Goal: Find contact information

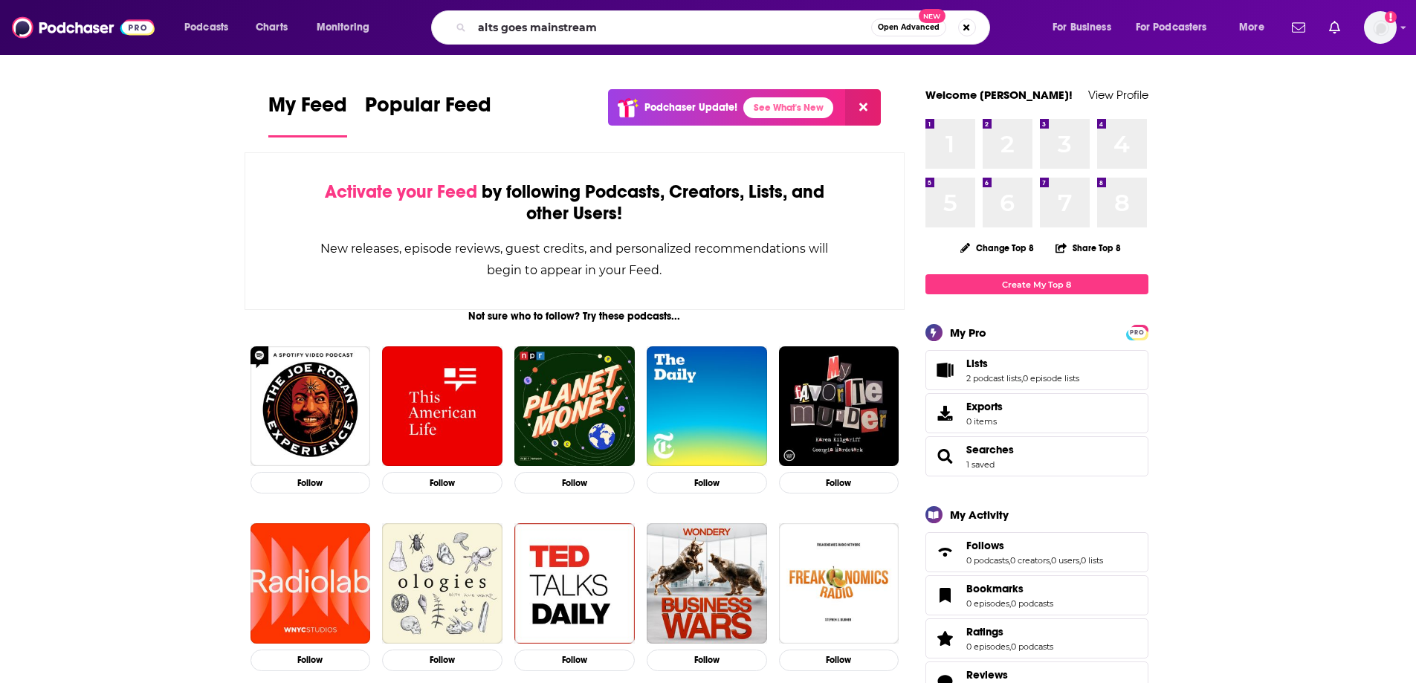
type input "alts goes mainstream"
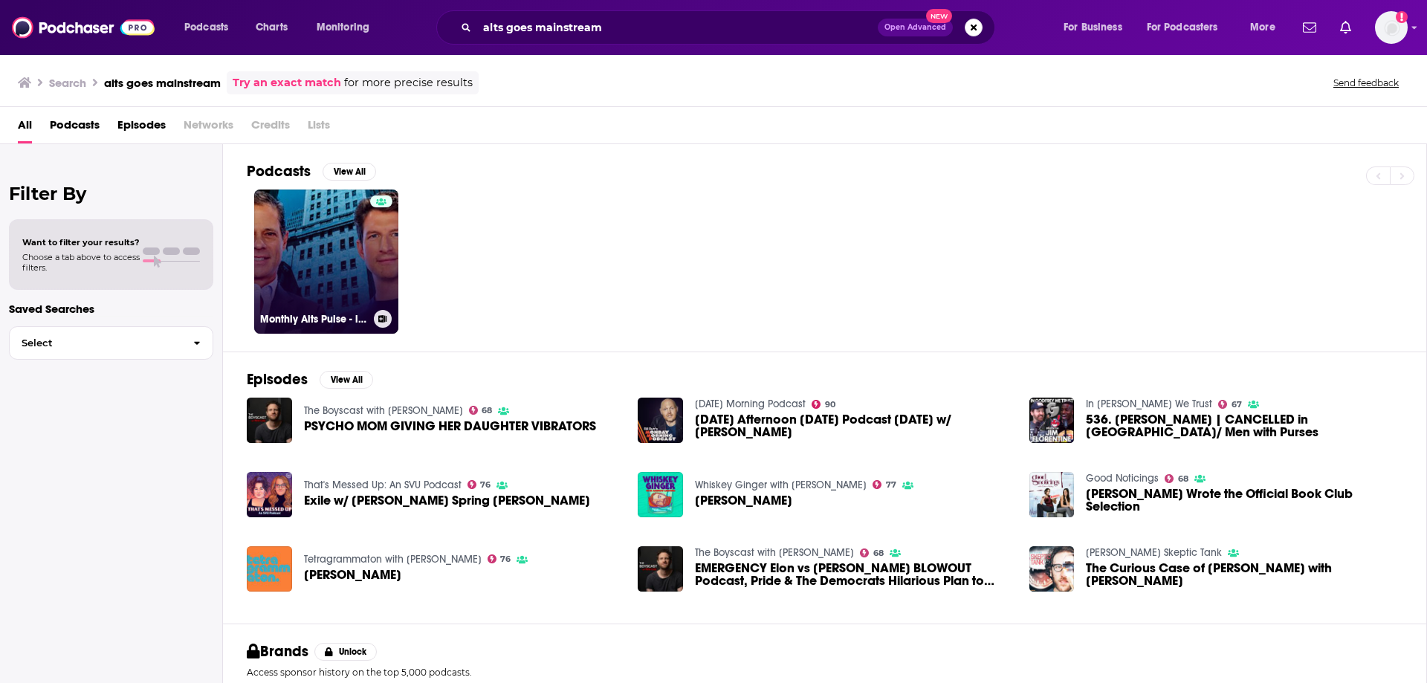
click at [353, 251] on link "Monthly Alts Pulse - iCapital" at bounding box center [326, 262] width 144 height 144
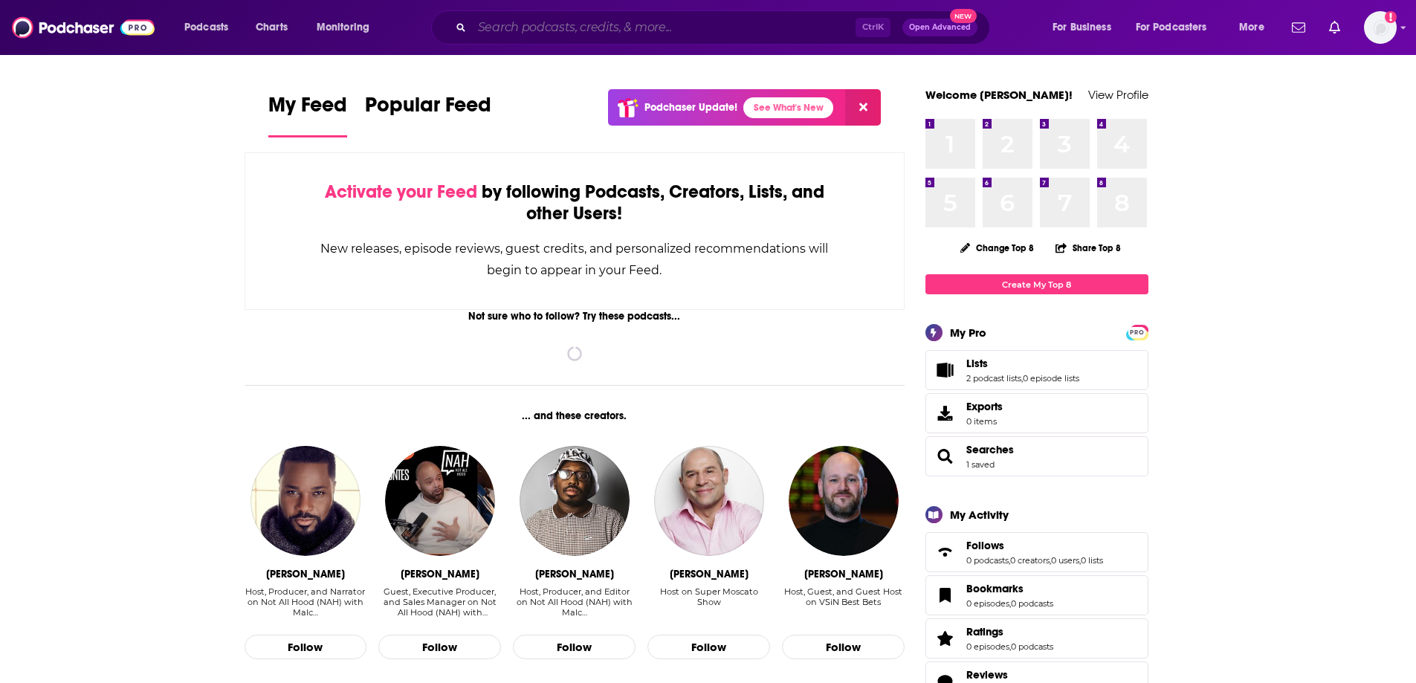
click at [590, 28] on input "Search podcasts, credits, & more..." at bounding box center [664, 28] width 384 height 24
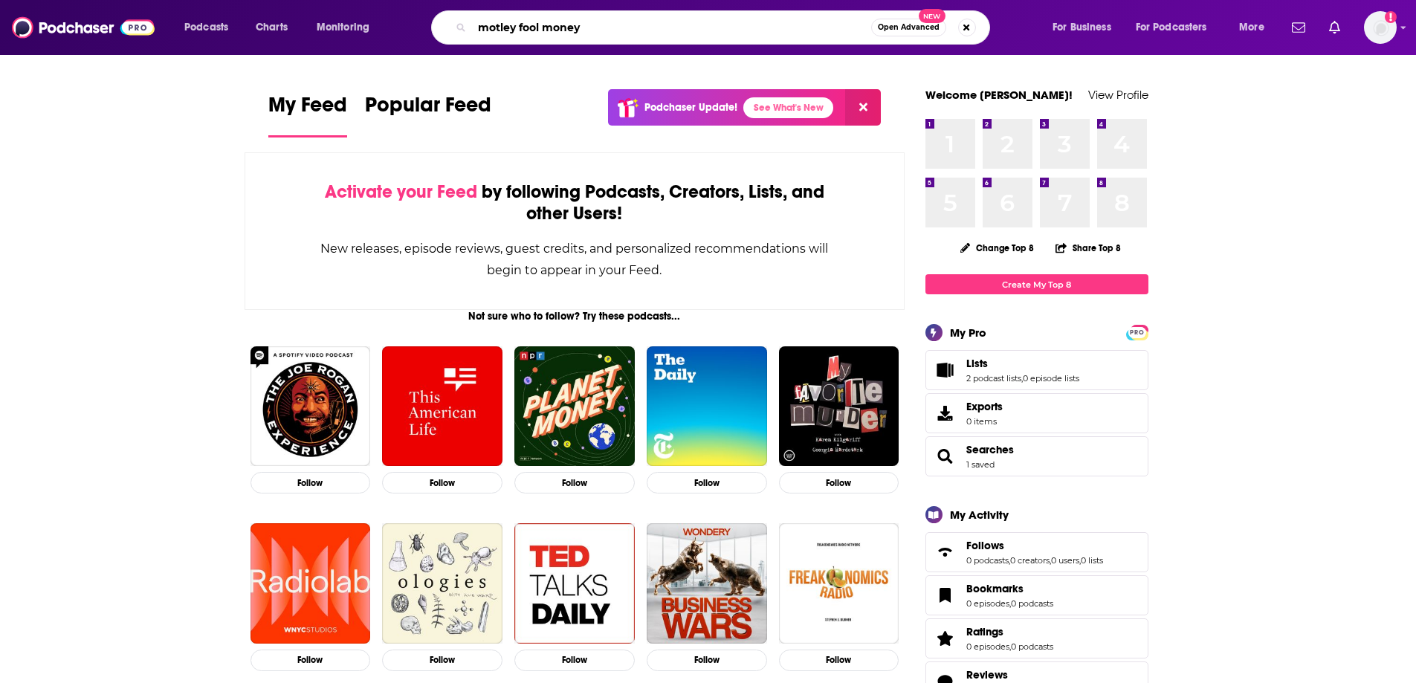
type input "motley fool money"
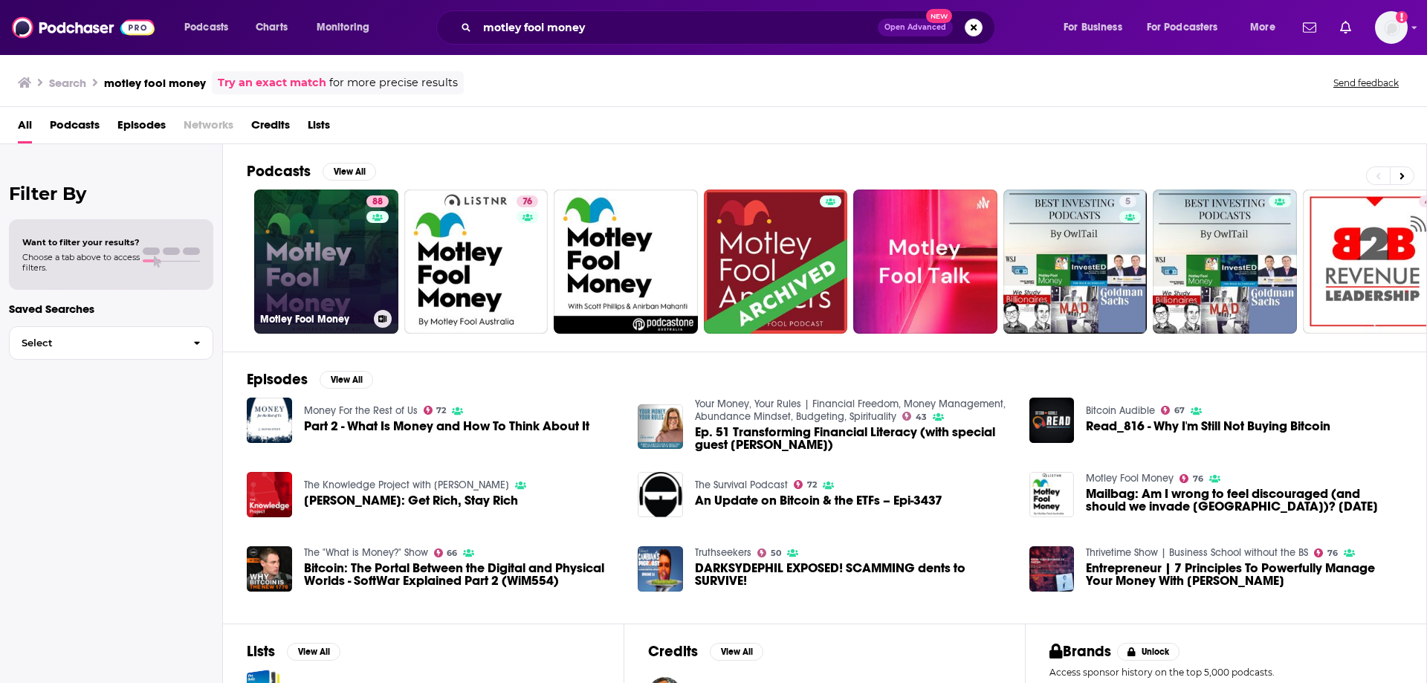
click at [309, 271] on link "88 Motley Fool Money" at bounding box center [326, 262] width 144 height 144
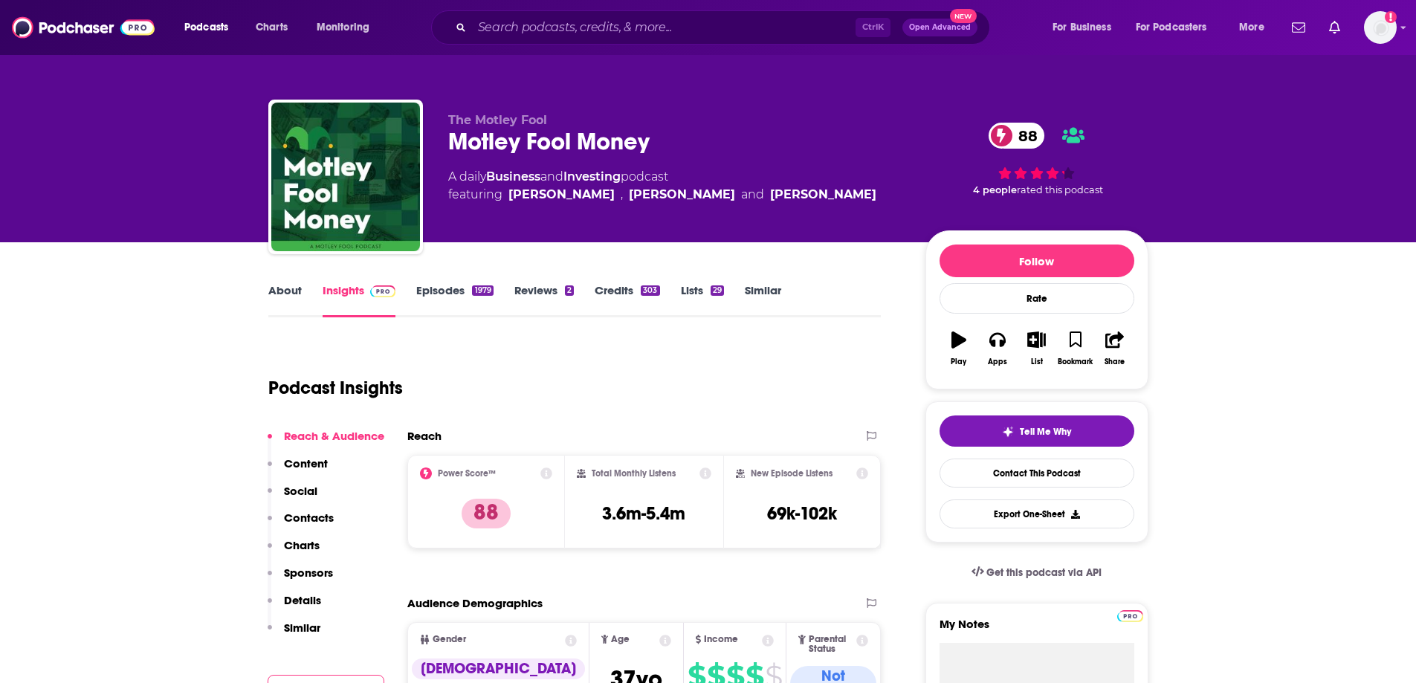
click at [323, 520] on p "Contacts" at bounding box center [309, 518] width 50 height 14
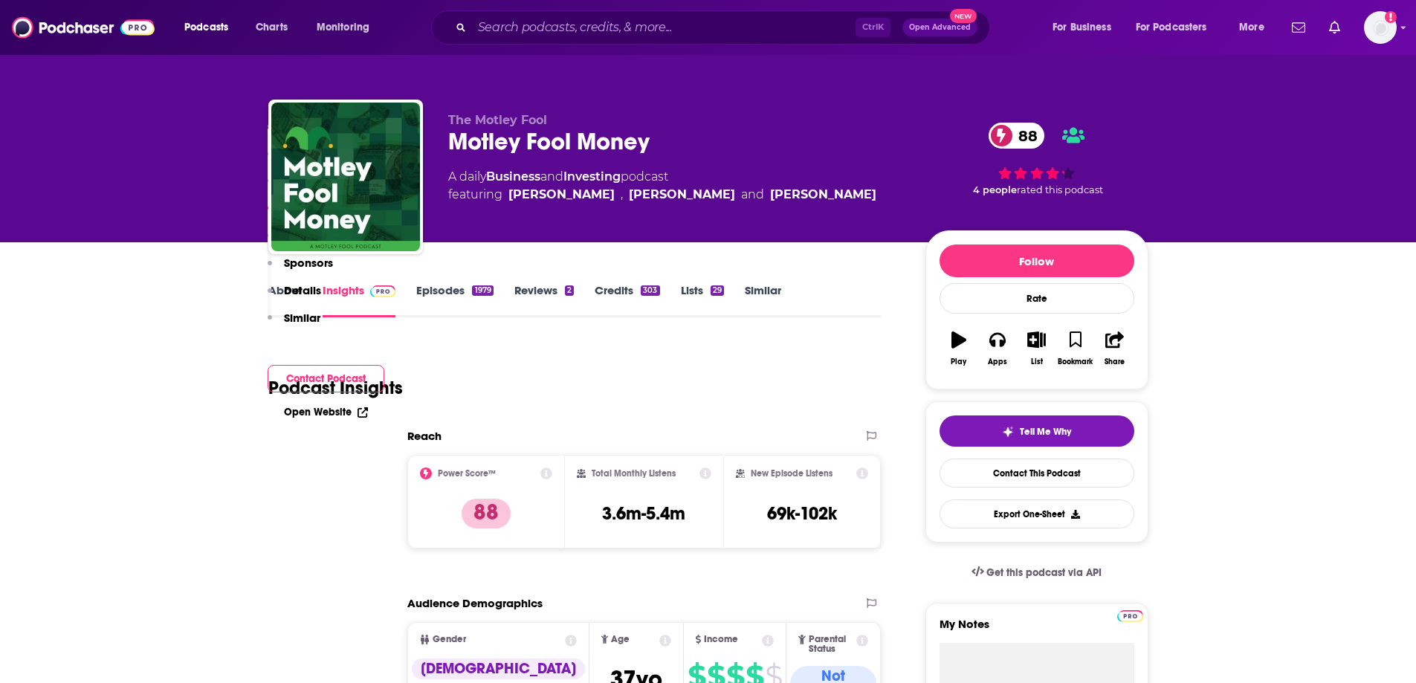
scroll to position [1996, 0]
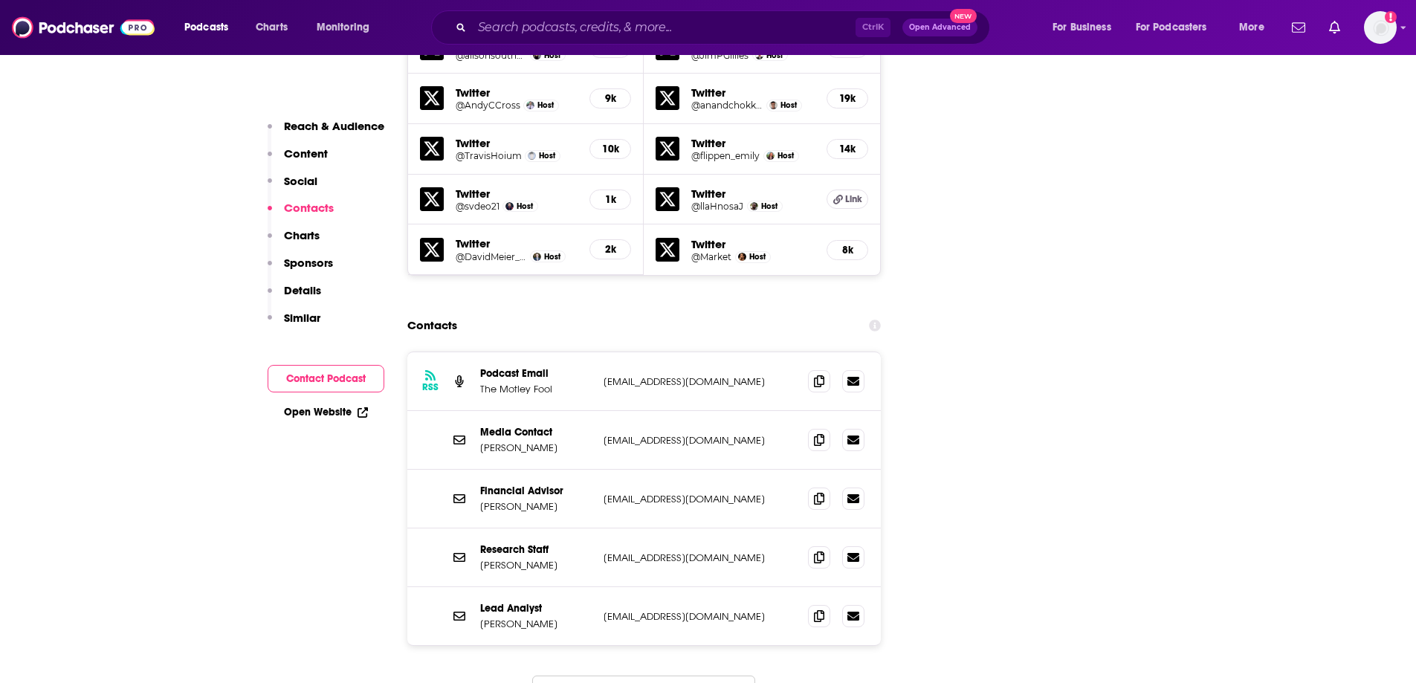
drag, startPoint x: 474, startPoint y: 344, endPoint x: 558, endPoint y: 345, distance: 83.3
click at [558, 411] on div "Media Contact [PERSON_NAME] [PERSON_NAME][EMAIL_ADDRESS][DOMAIN_NAME] [EMAIL_AD…" at bounding box center [644, 440] width 474 height 59
copy p "[PERSON_NAME]"
click at [608, 676] on button "Load More..." at bounding box center [643, 696] width 223 height 40
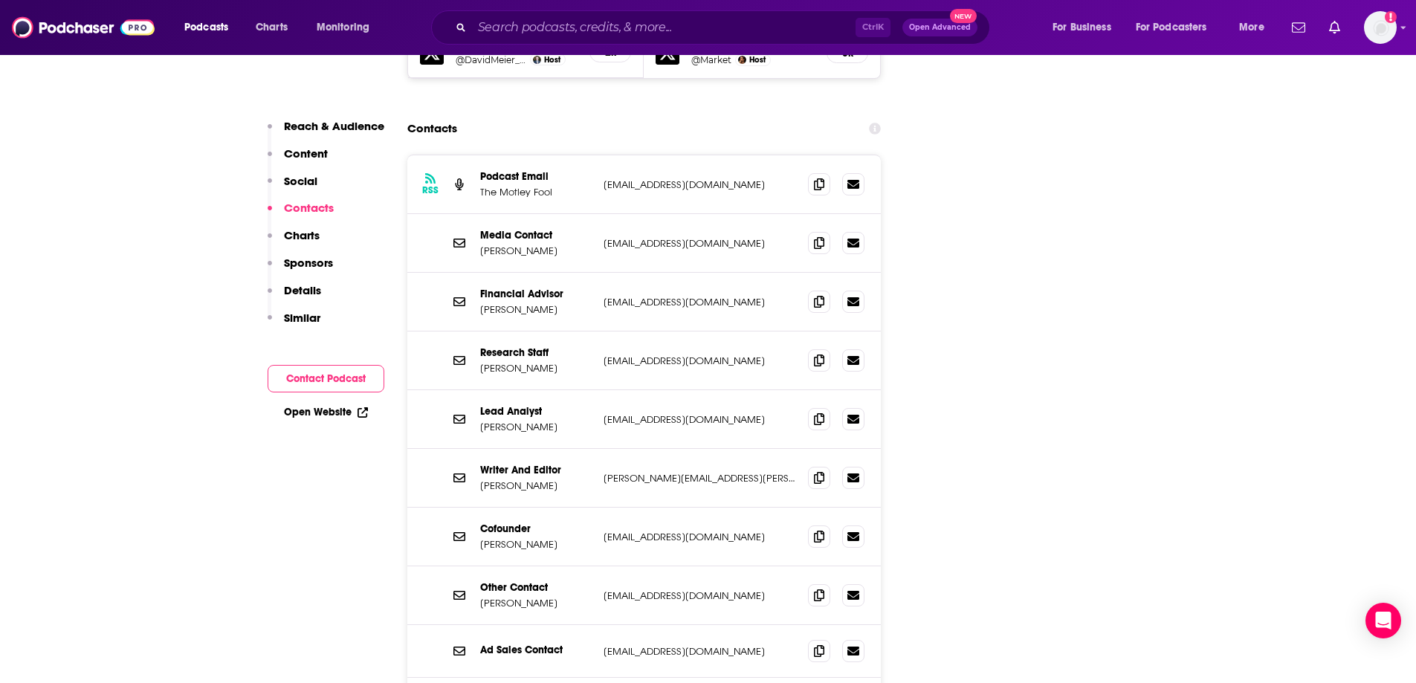
scroll to position [2219, 0]
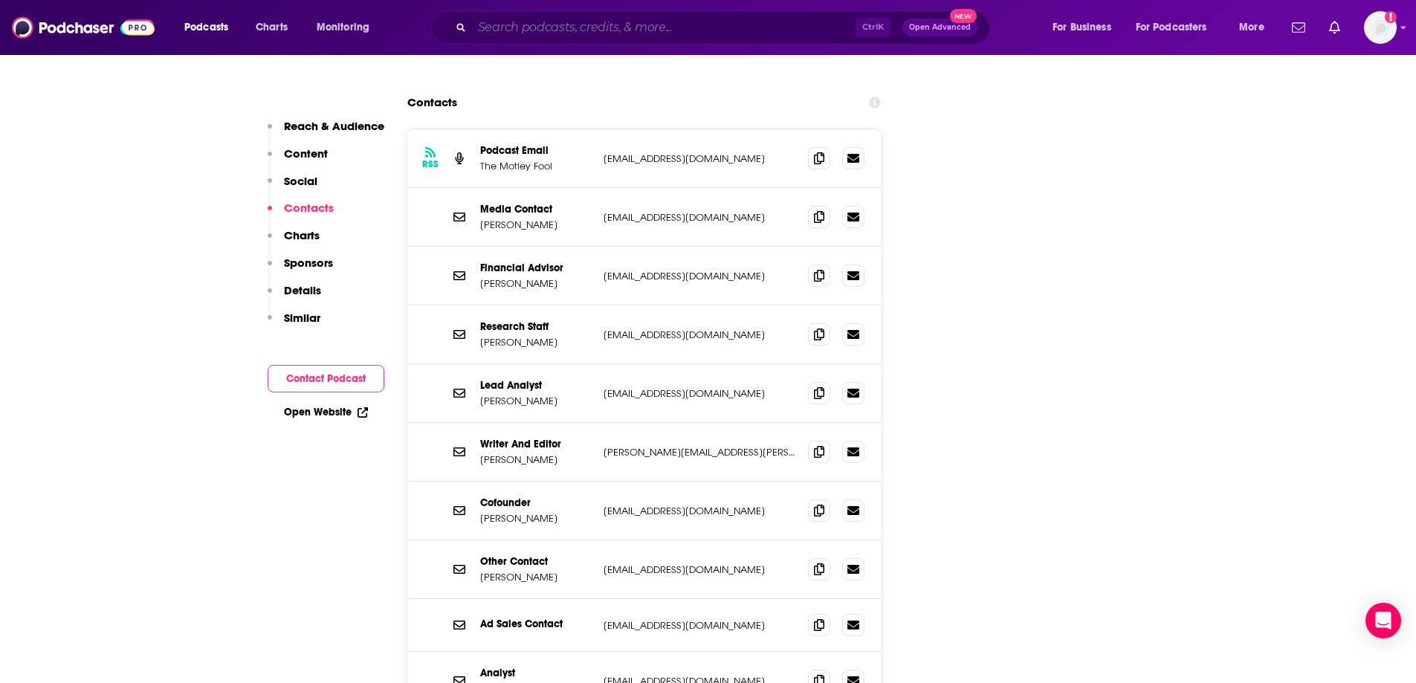
drag, startPoint x: 549, startPoint y: 30, endPoint x: 537, endPoint y: 19, distance: 15.8
click at [548, 28] on input "Search podcasts, credits, & more..." at bounding box center [664, 28] width 384 height 24
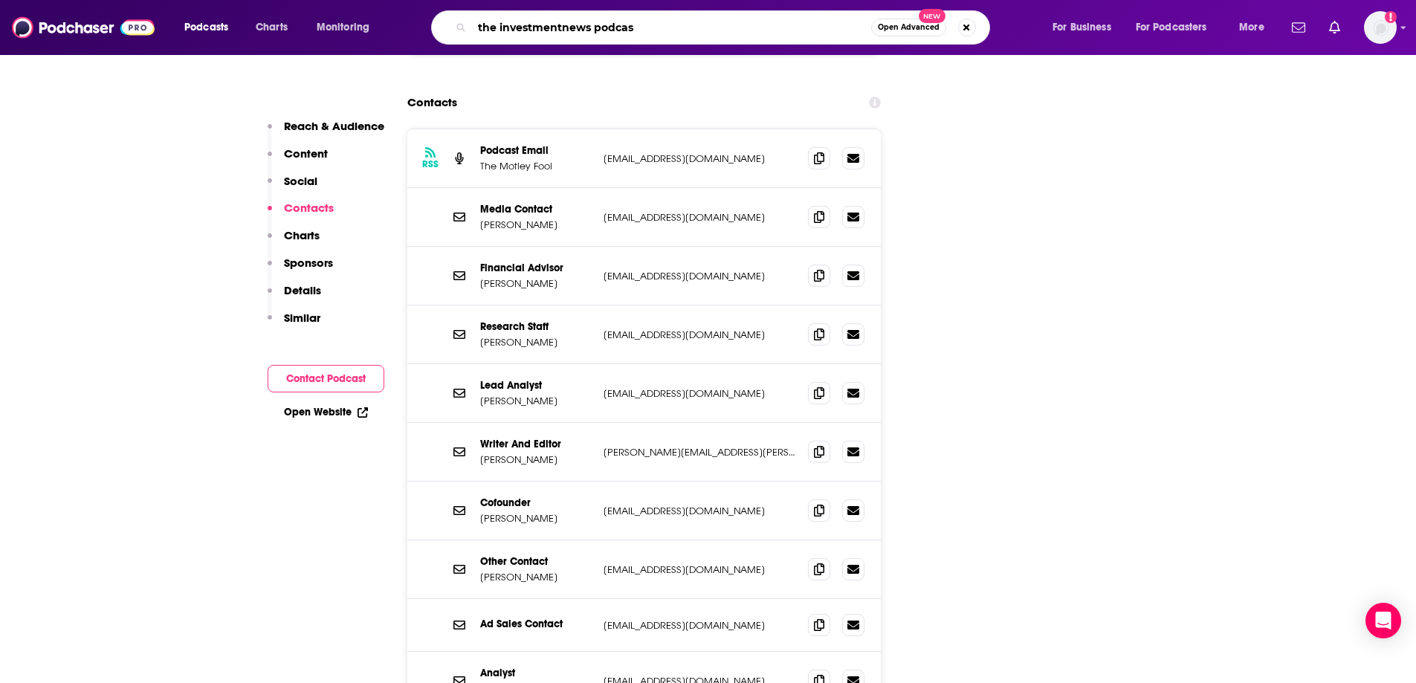
type input "the investmentnews podcast"
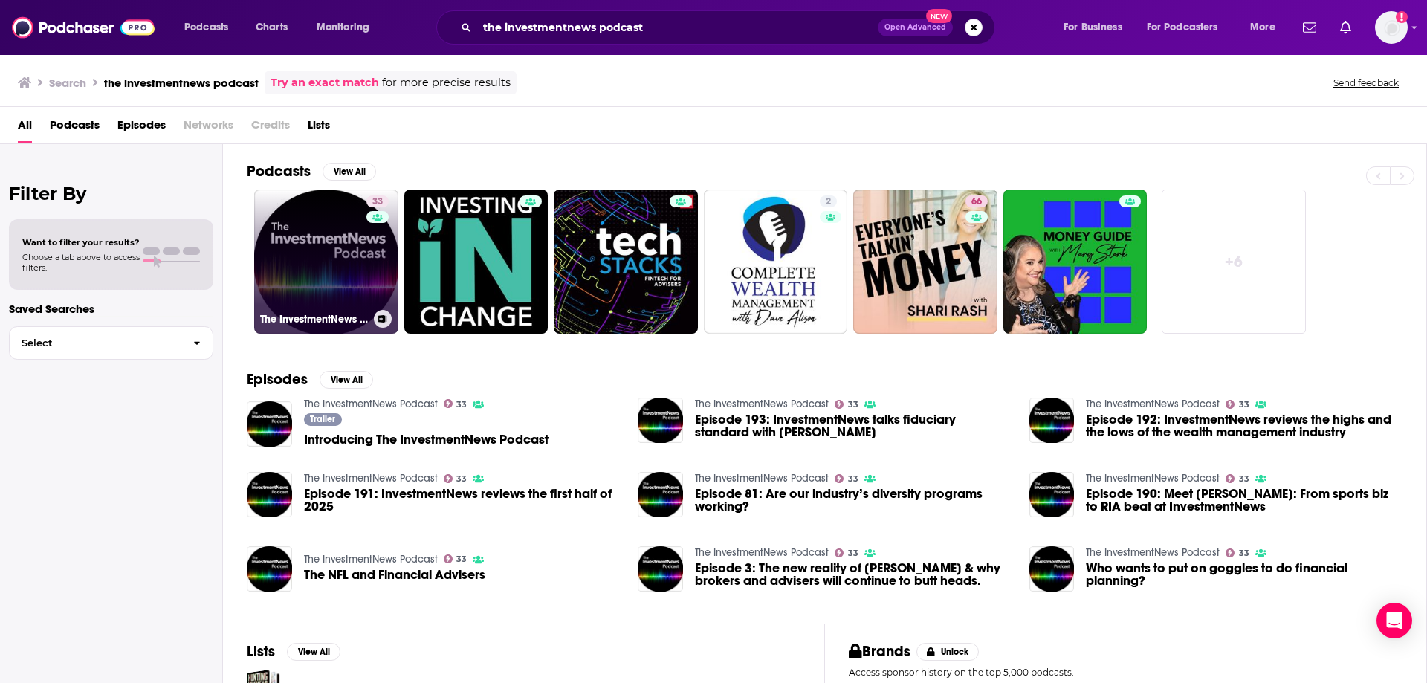
click at [318, 262] on link "33 The InvestmentNews Podcast" at bounding box center [326, 262] width 144 height 144
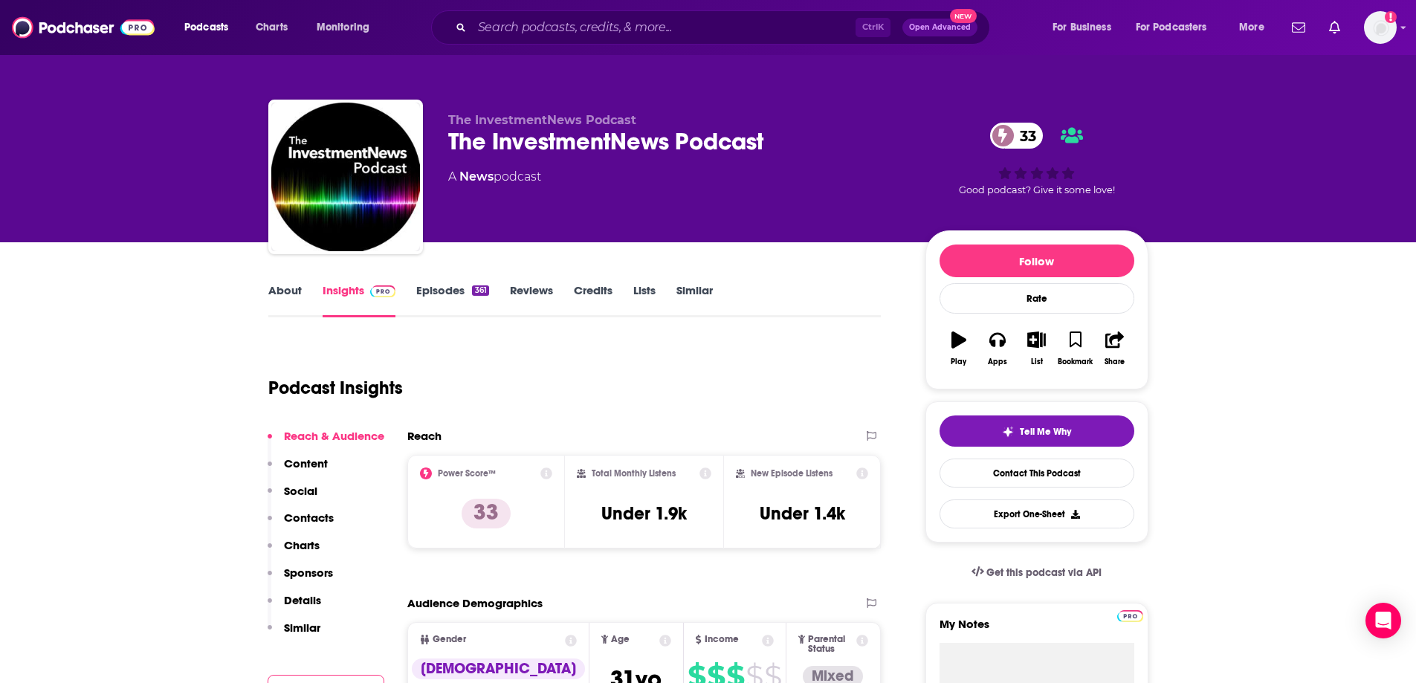
click at [312, 523] on p "Contacts" at bounding box center [309, 518] width 50 height 14
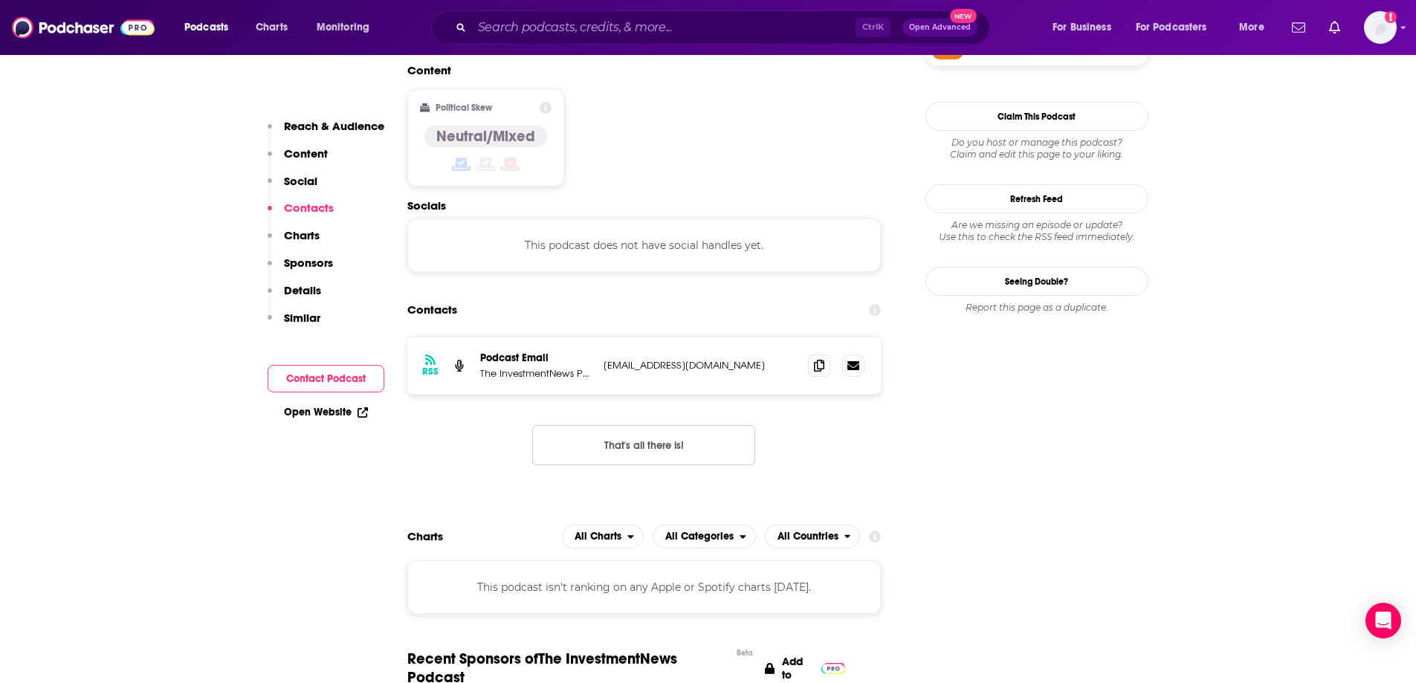
scroll to position [1178, 0]
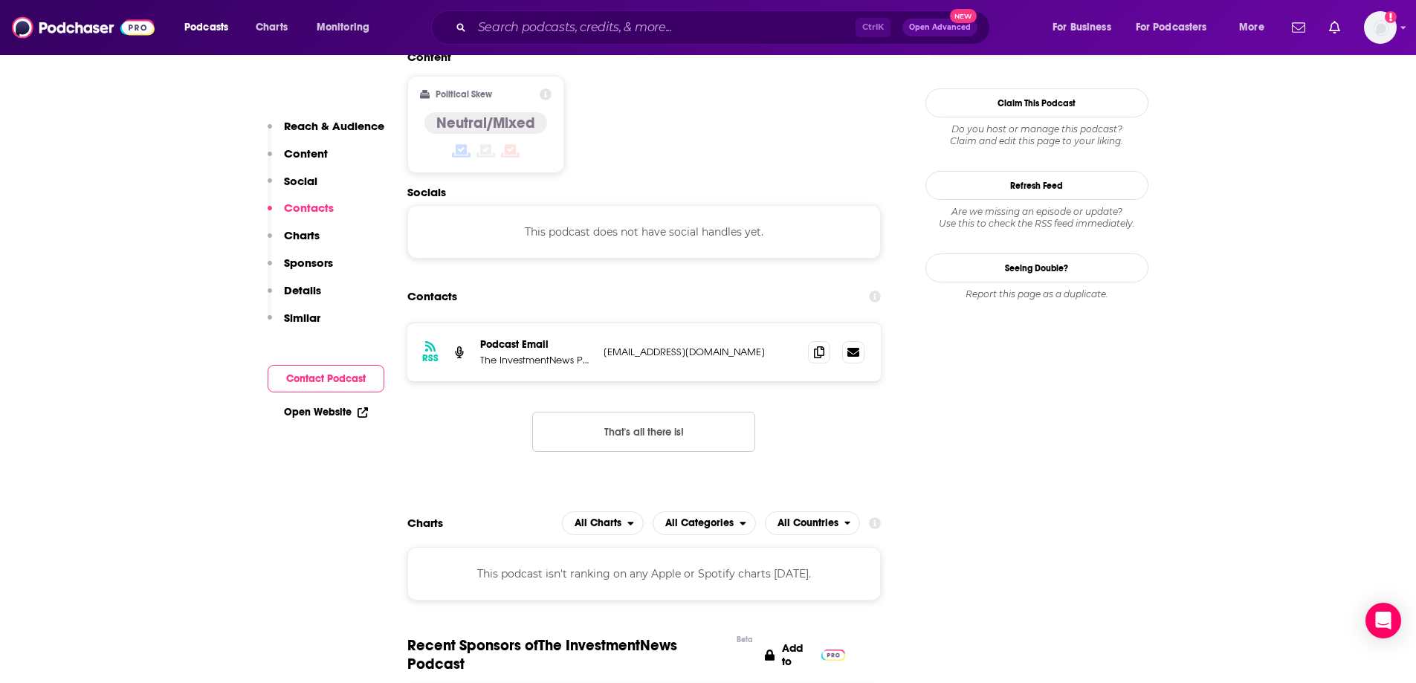
click at [682, 412] on button "That's all there is!" at bounding box center [643, 432] width 223 height 40
click at [819, 341] on span at bounding box center [819, 352] width 22 height 22
